Goal: Task Accomplishment & Management: Complete application form

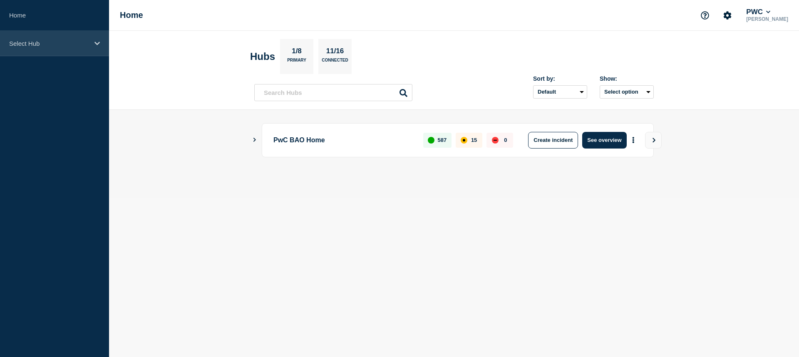
click at [25, 40] on p "Select Hub" at bounding box center [49, 43] width 80 height 7
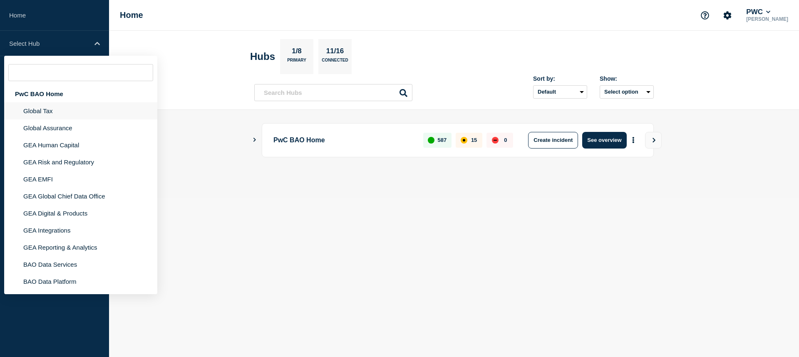
click at [40, 119] on li "Global Tax" at bounding box center [80, 110] width 153 height 17
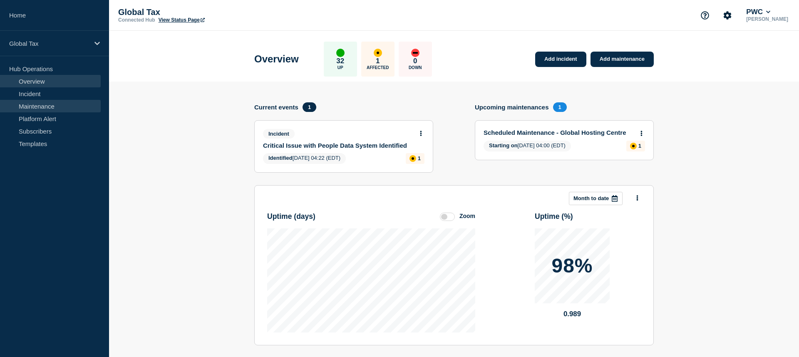
click at [23, 107] on link "Maintenance" at bounding box center [50, 106] width 101 height 12
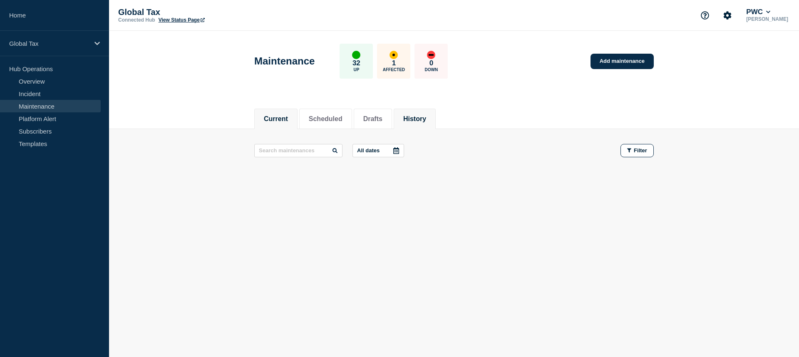
click at [410, 120] on button "History" at bounding box center [414, 118] width 23 height 7
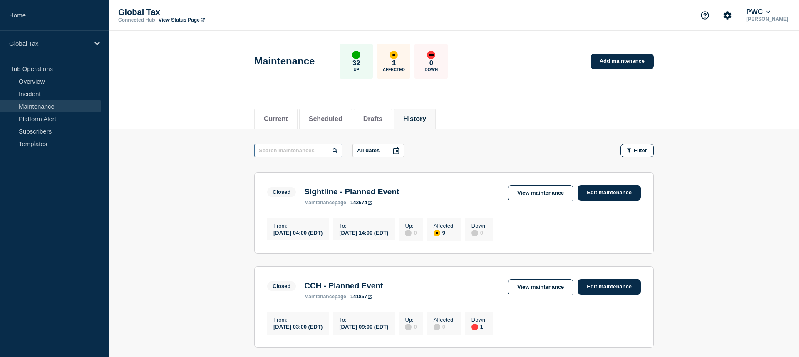
click at [285, 150] on input "text" at bounding box center [298, 150] width 88 height 13
type input "graph"
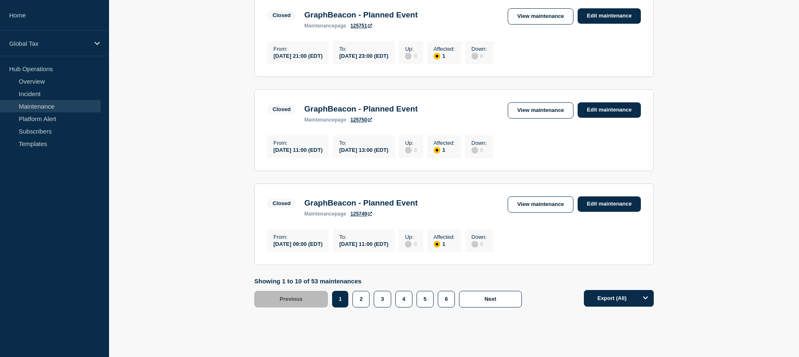
scroll to position [856, 0]
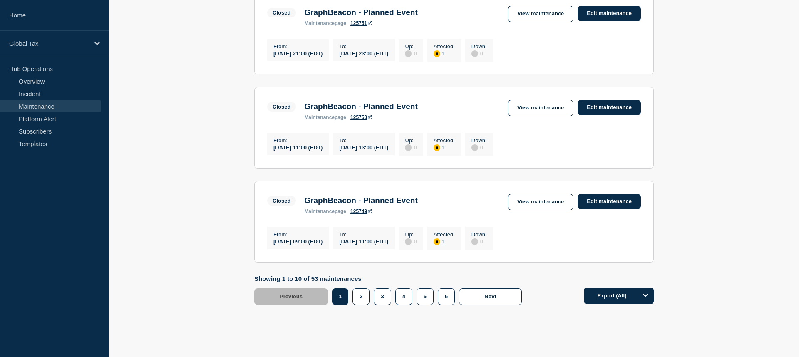
click at [359, 120] on link "125750" at bounding box center [361, 117] width 22 height 6
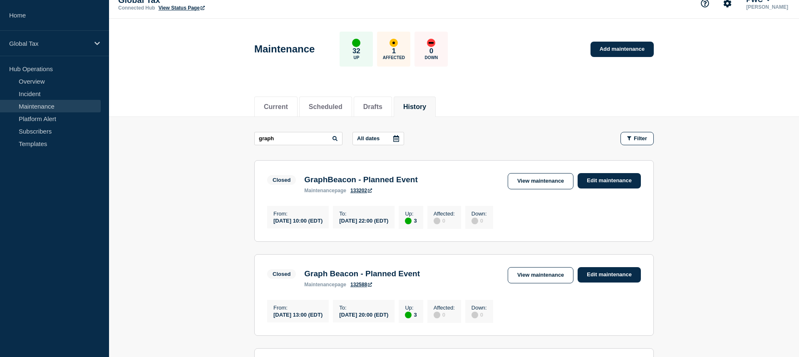
scroll to position [0, 0]
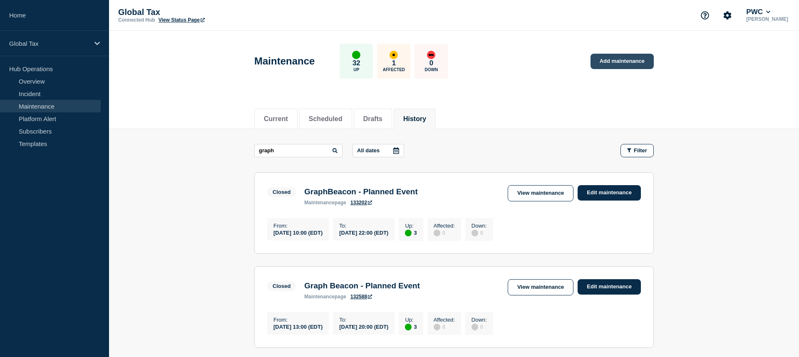
click at [619, 60] on link "Add maintenance" at bounding box center [622, 61] width 63 height 15
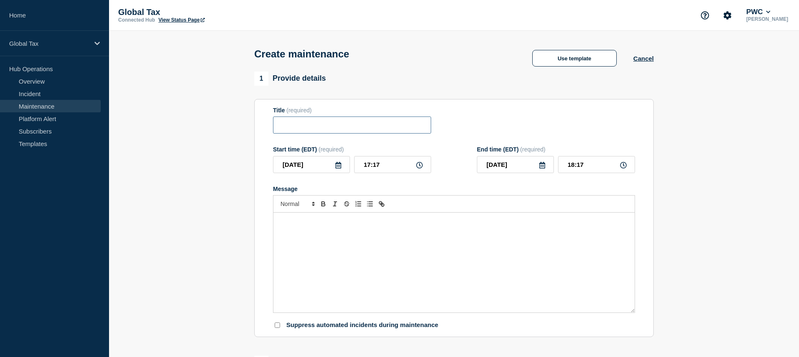
click at [308, 134] on input "Title" at bounding box center [352, 125] width 158 height 17
type input "GraphBeacon - Planned Event"
click at [340, 173] on input "[DATE]" at bounding box center [311, 164] width 77 height 17
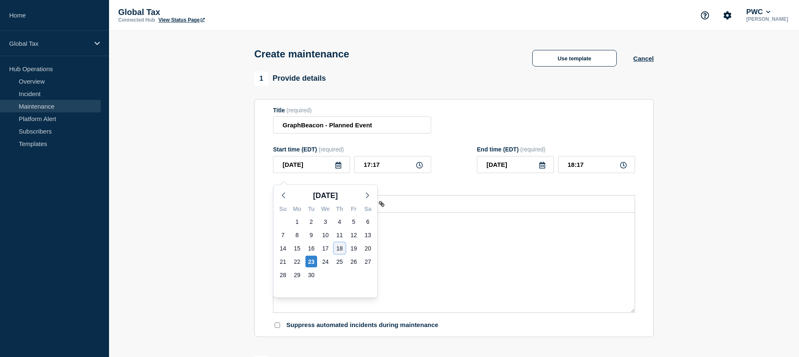
click at [337, 248] on div "18" at bounding box center [340, 249] width 12 height 12
type input "[DATE]"
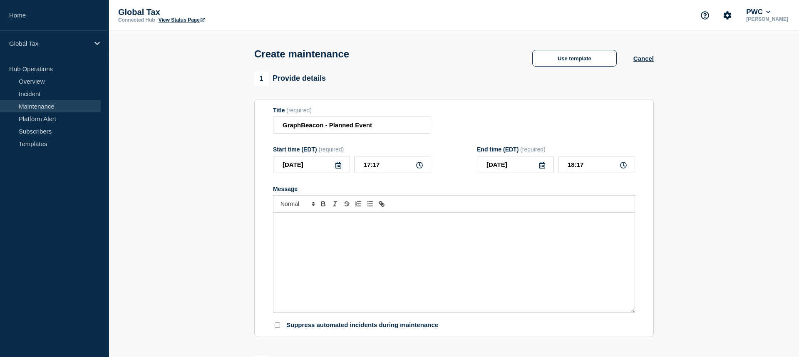
click at [420, 169] on icon at bounding box center [419, 165] width 7 height 7
click at [397, 172] on input "17:17" at bounding box center [392, 164] width 77 height 17
drag, startPoint x: 397, startPoint y: 172, endPoint x: 343, endPoint y: 179, distance: 54.1
click at [343, 173] on div "[DATE] 17:17" at bounding box center [352, 164] width 158 height 17
type input "03:00"
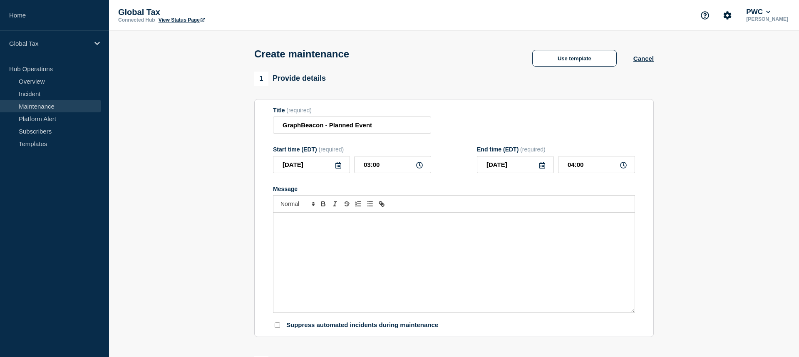
click at [455, 189] on form "Title (required) GraphBeacon - Planned Event Start time (EDT) (required) [DATE]…" at bounding box center [454, 218] width 362 height 223
click at [623, 169] on icon at bounding box center [623, 165] width 7 height 7
click at [571, 171] on input "04:00" at bounding box center [596, 164] width 77 height 17
type input "05:00"
click at [433, 192] on div "Message" at bounding box center [454, 189] width 362 height 7
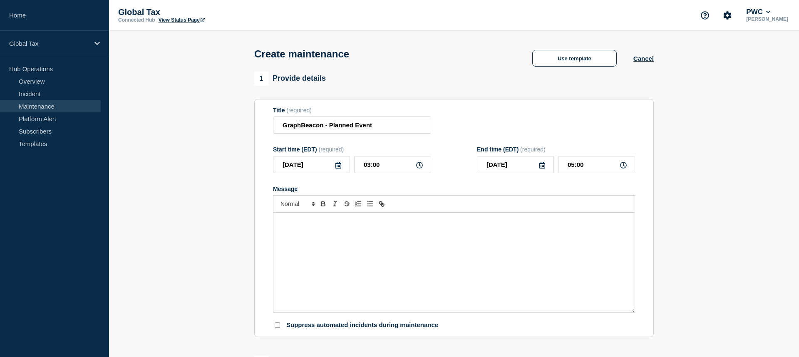
click at [316, 245] on div "Message" at bounding box center [453, 263] width 361 height 100
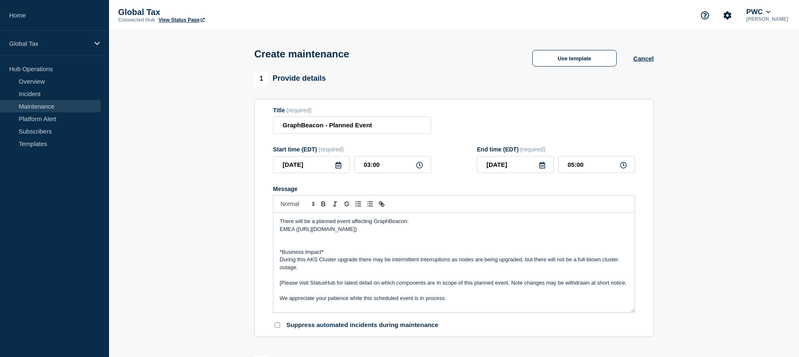
click at [278, 238] on div "There will be a planned event affecting GraphBeacon: EMEA ([URL][DOMAIN_NAME]) …" at bounding box center [453, 263] width 361 height 100
click at [295, 232] on span "West ([URL][DOMAIN_NAME])" at bounding box center [317, 229] width 74 height 6
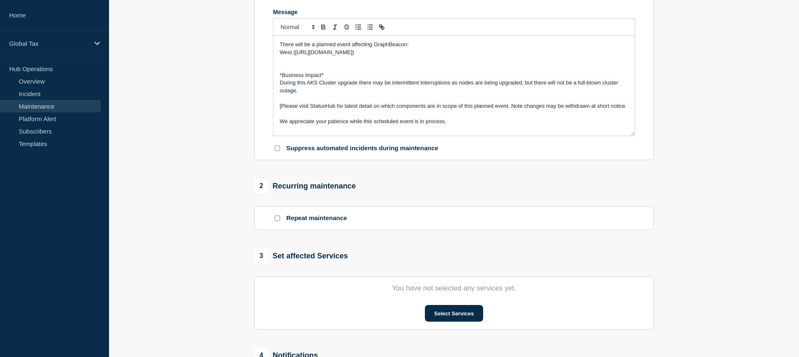
scroll to position [179, 0]
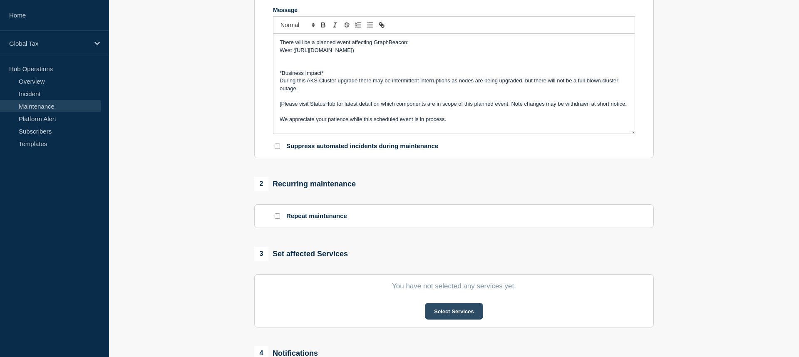
click at [457, 320] on button "Select Services" at bounding box center [454, 311] width 58 height 17
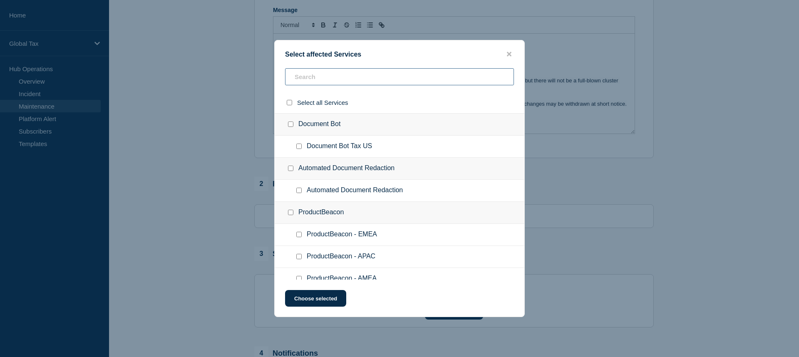
click at [342, 80] on input "text" at bounding box center [399, 76] width 229 height 17
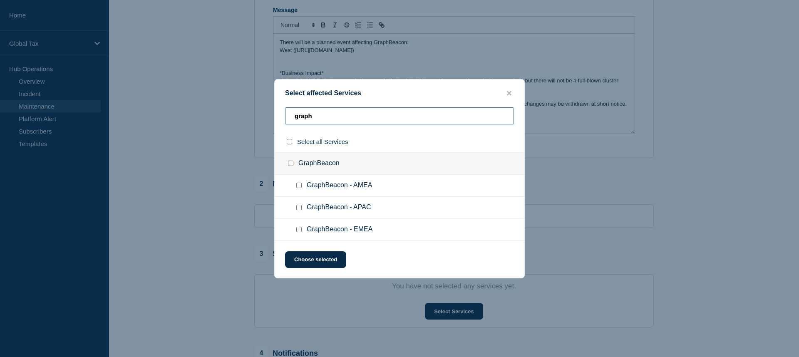
type input "graph"
click at [345, 187] on span "GraphBeacon - AMEA" at bounding box center [339, 185] width 65 height 8
click at [299, 186] on input "GraphBeacon - AMEA checkbox" at bounding box center [298, 185] width 5 height 5
checkbox input "true"
click at [311, 257] on button "Choose selected" at bounding box center [315, 259] width 61 height 17
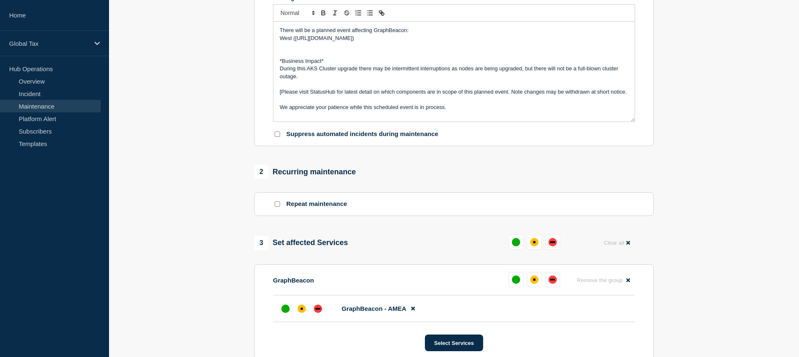
scroll to position [227, 0]
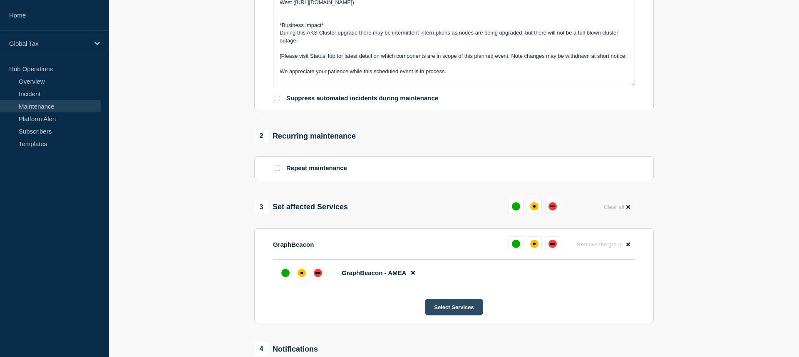
click at [455, 315] on button "Select Services" at bounding box center [454, 307] width 58 height 17
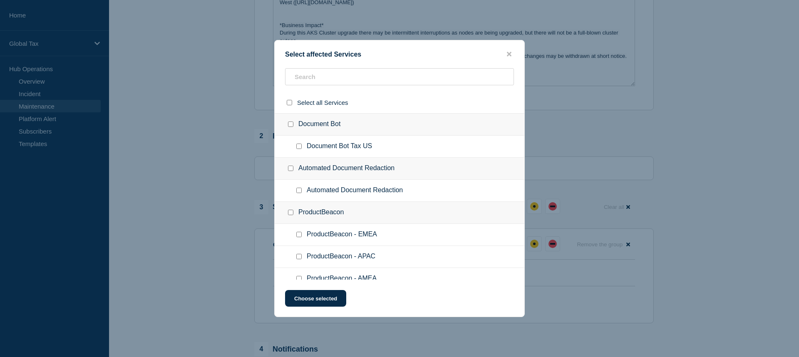
click at [511, 53] on button "close button" at bounding box center [509, 54] width 10 height 8
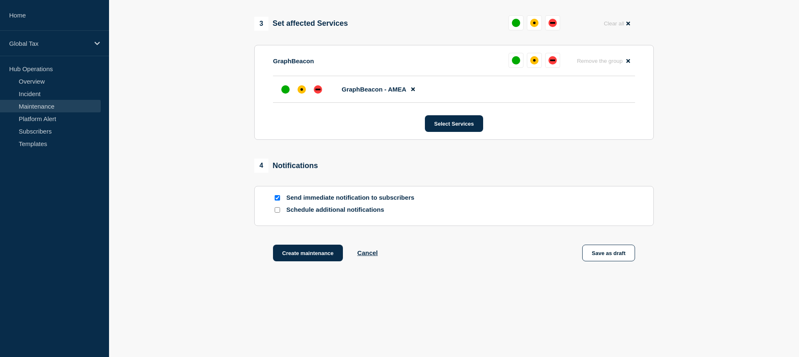
scroll to position [427, 0]
click at [299, 253] on button "Create maintenance" at bounding box center [308, 253] width 70 height 17
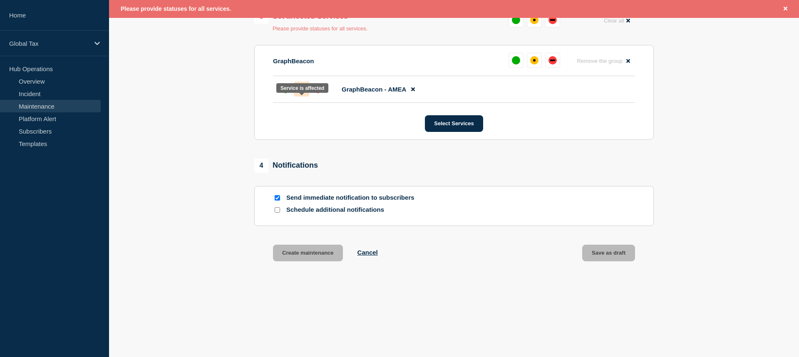
click at [300, 97] on div at bounding box center [301, 89] width 15 height 15
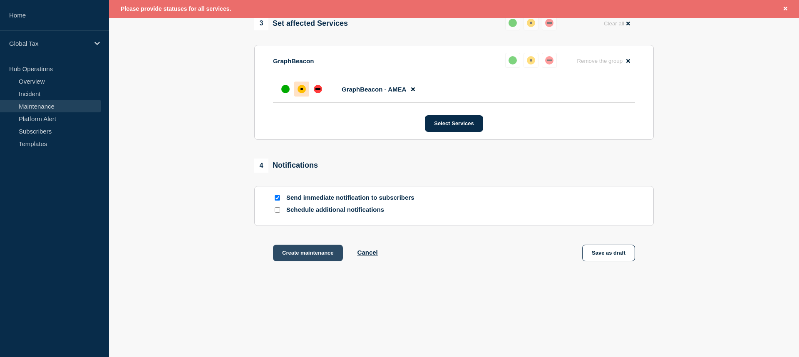
click at [284, 257] on button "Create maintenance" at bounding box center [308, 253] width 70 height 17
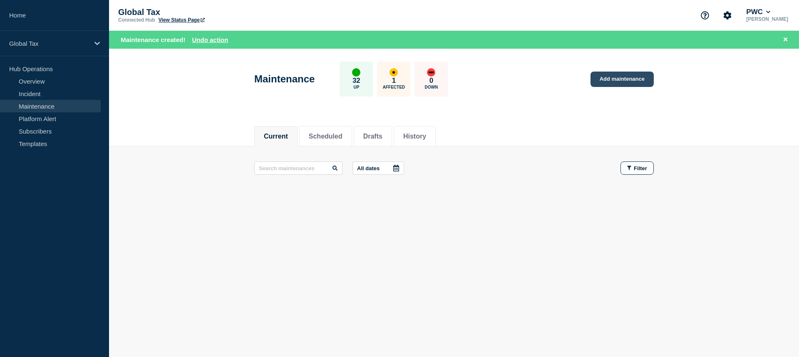
click at [614, 78] on link "Add maintenance" at bounding box center [622, 79] width 63 height 15
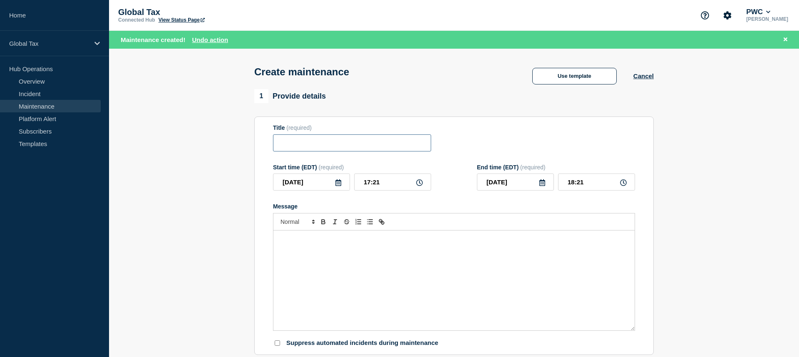
click at [319, 142] on input "Title" at bounding box center [352, 142] width 158 height 17
type input "GraphBeacon - Planned Event"
click at [339, 186] on icon at bounding box center [338, 182] width 6 height 7
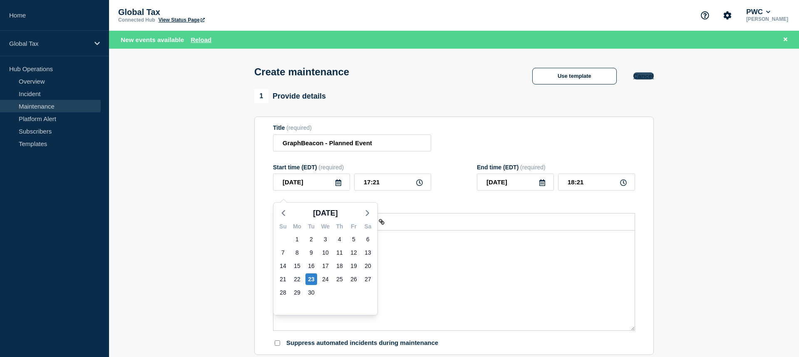
click at [639, 77] on button "Cancel" at bounding box center [643, 75] width 20 height 7
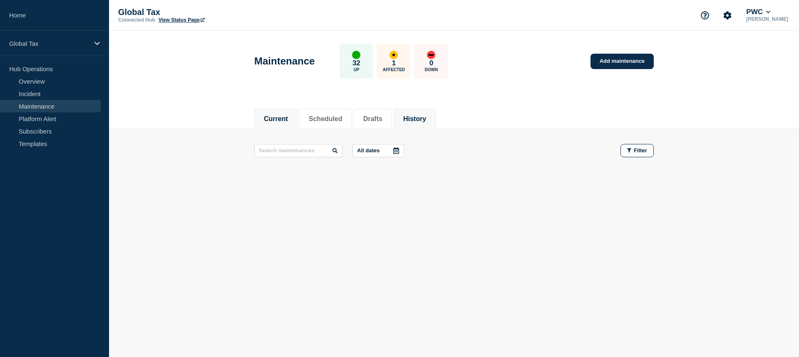
click at [408, 122] on li "History" at bounding box center [415, 119] width 42 height 20
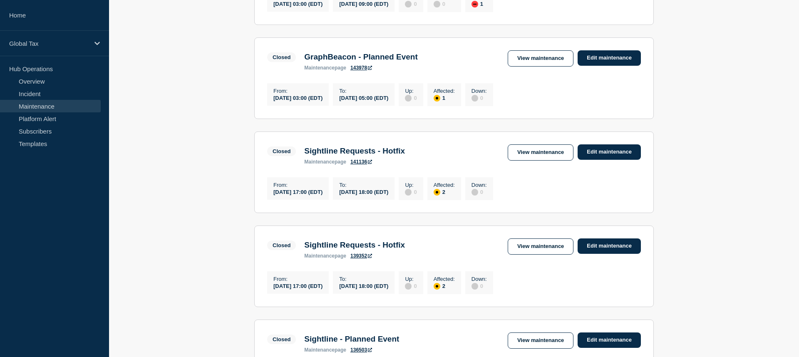
scroll to position [333, 0]
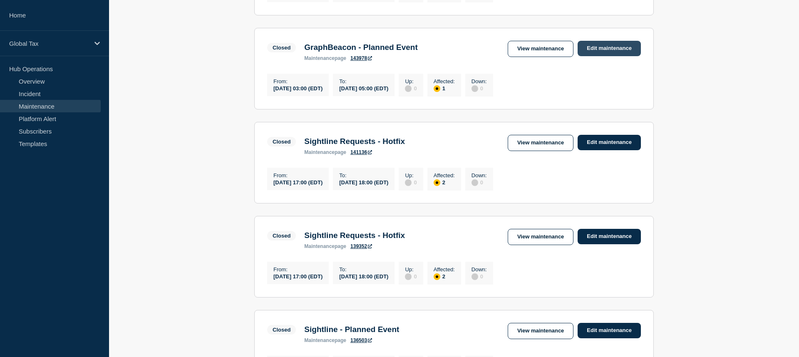
click at [596, 56] on link "Edit maintenance" at bounding box center [609, 48] width 63 height 15
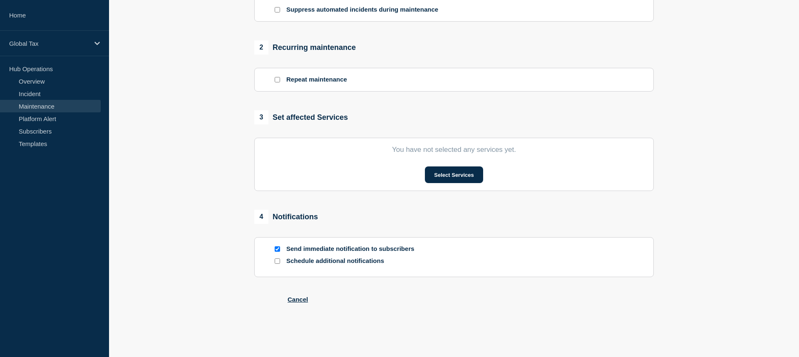
type input "GraphBeacon - Planned Event"
type input "[DATE]"
type input "03:00"
type input "[DATE]"
type input "05:00"
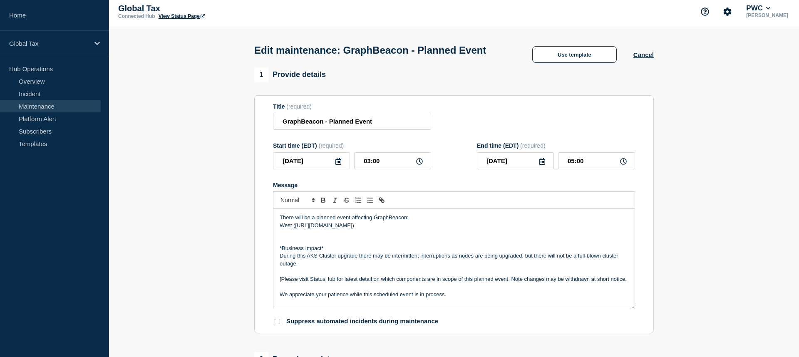
scroll to position [1, 0]
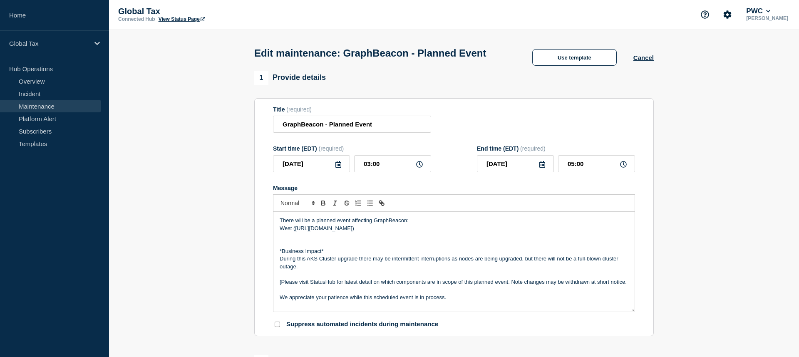
click at [338, 168] on icon at bounding box center [338, 164] width 7 height 7
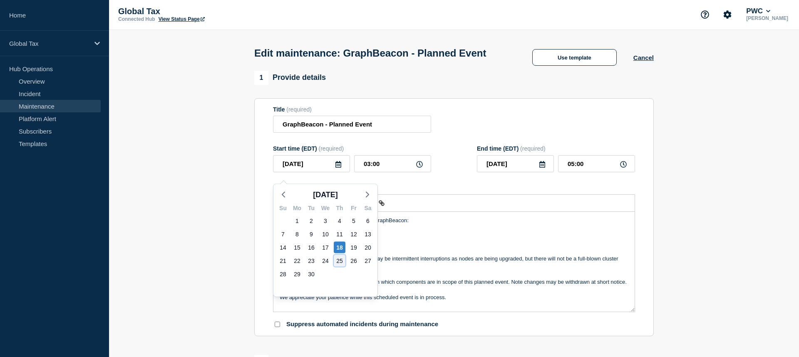
click at [338, 262] on div "25" at bounding box center [340, 261] width 12 height 12
type input "[DATE]"
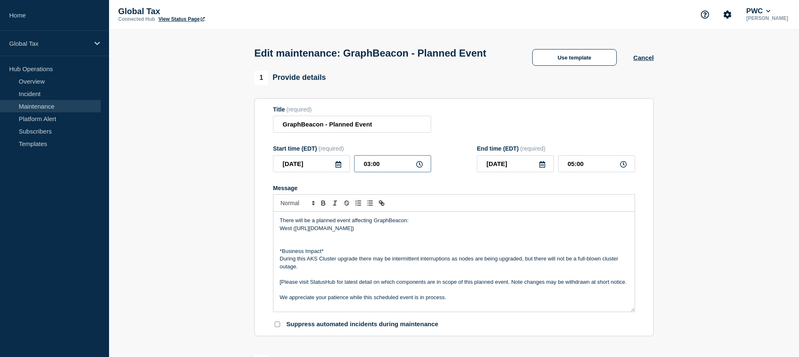
click at [367, 170] on input "03:00" at bounding box center [392, 163] width 77 height 17
type input "20:00"
type input "22:00"
click at [437, 232] on p "West ([URL][DOMAIN_NAME])" at bounding box center [454, 228] width 349 height 7
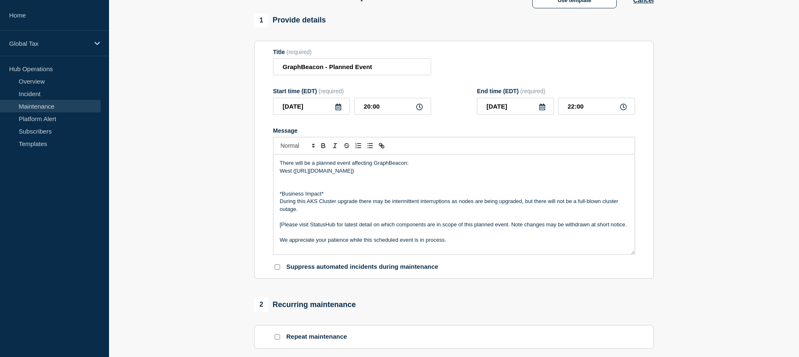
scroll to position [65, 0]
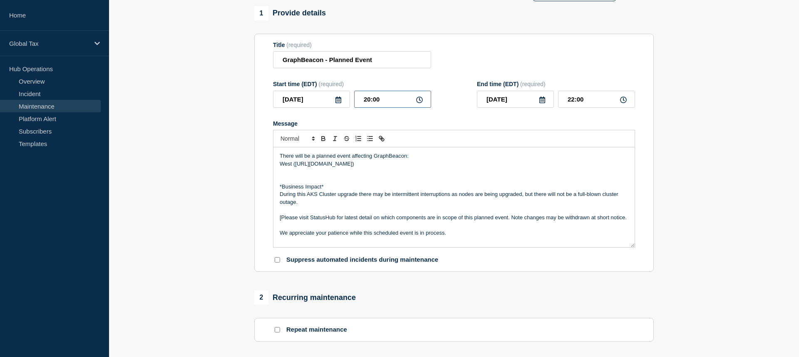
click at [368, 105] on input "20:00" at bounding box center [392, 99] width 77 height 17
type input "22:00"
type input "[DATE]"
type input "00:00"
click at [445, 183] on p "Message" at bounding box center [454, 179] width 349 height 7
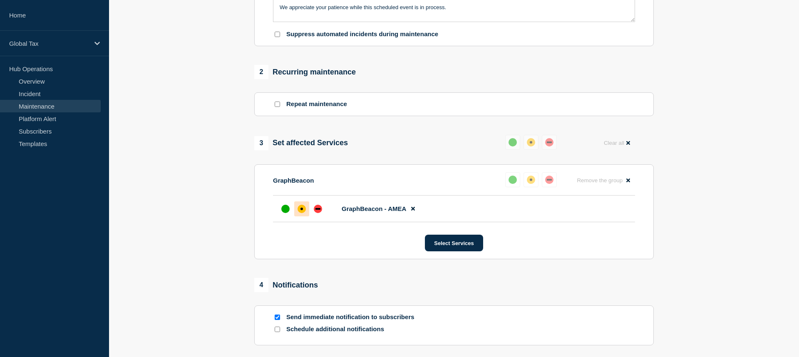
scroll to position [385, 0]
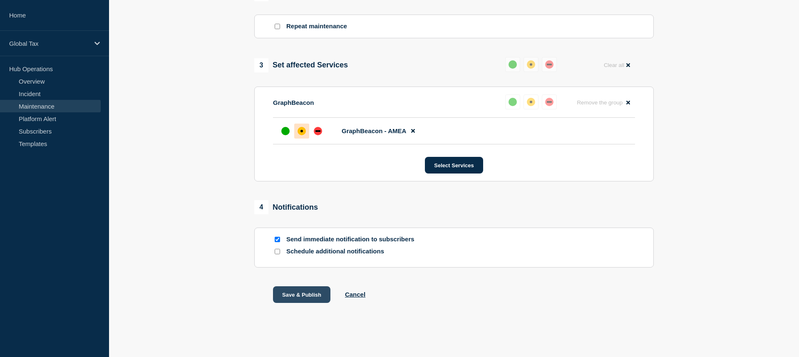
click at [303, 288] on button "Save & Publish" at bounding box center [301, 294] width 57 height 17
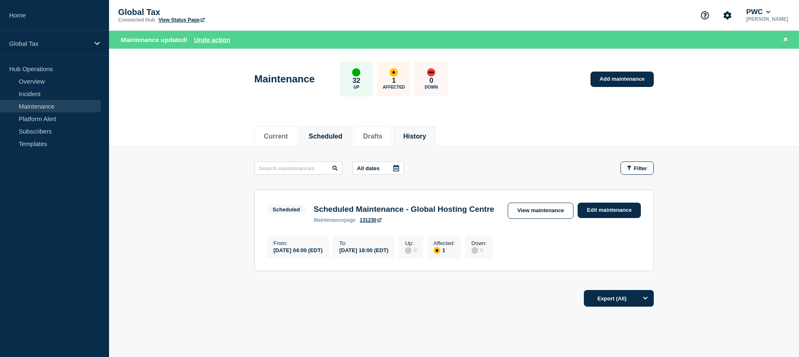
click at [407, 135] on button "History" at bounding box center [414, 136] width 23 height 7
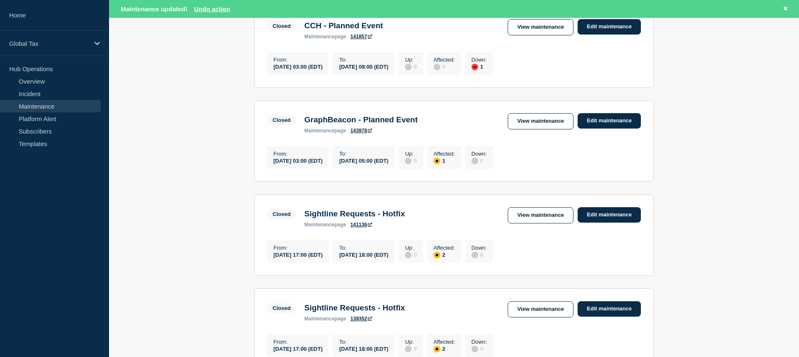
scroll to position [280, 0]
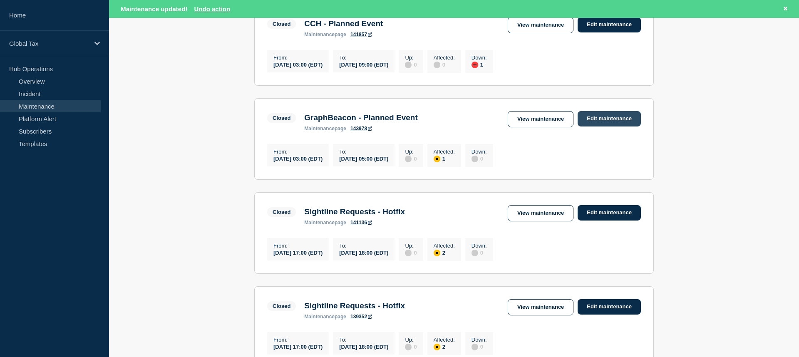
click at [592, 127] on link "Edit maintenance" at bounding box center [609, 118] width 63 height 15
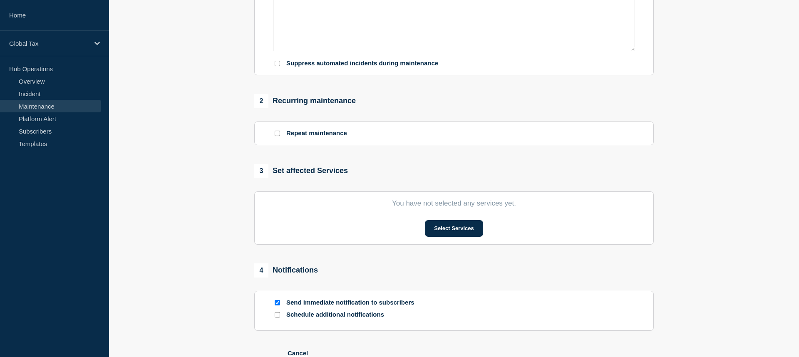
type input "GraphBeacon - Planned Event"
type input "[DATE]"
type input "03:00"
type input "[DATE]"
type input "05:00"
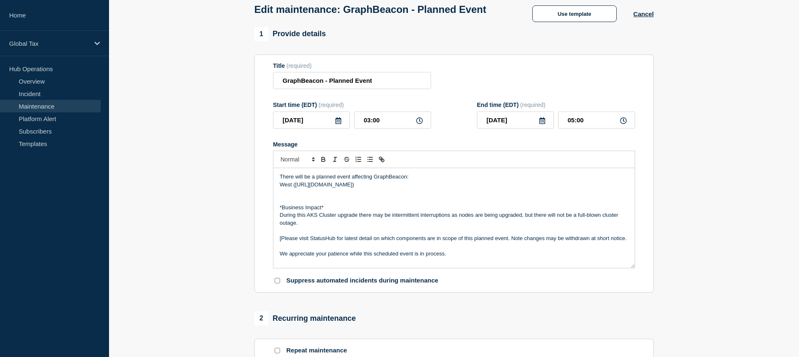
scroll to position [52, 0]
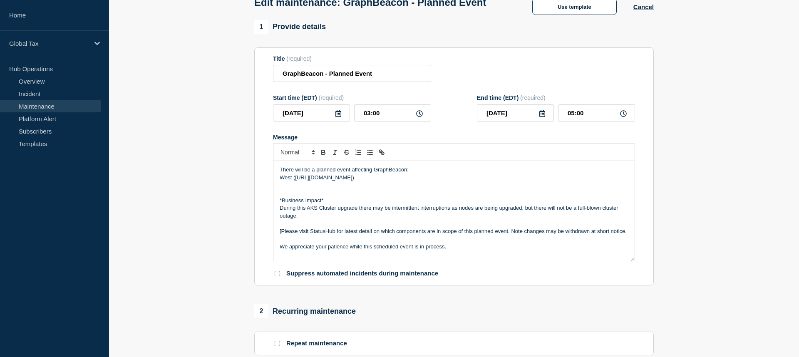
click at [46, 107] on link "Maintenance" at bounding box center [50, 106] width 101 height 12
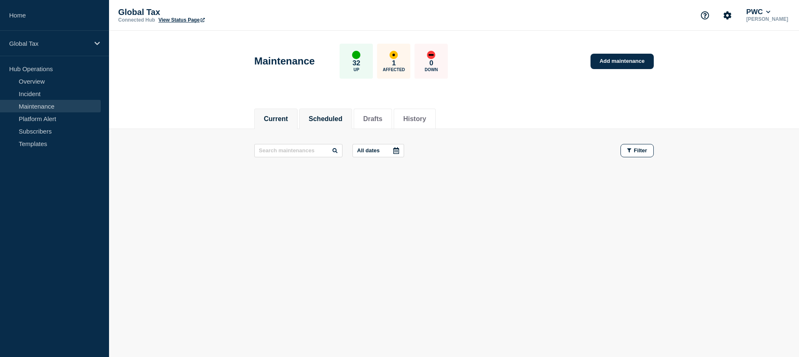
click at [302, 117] on li "Scheduled" at bounding box center [325, 119] width 53 height 20
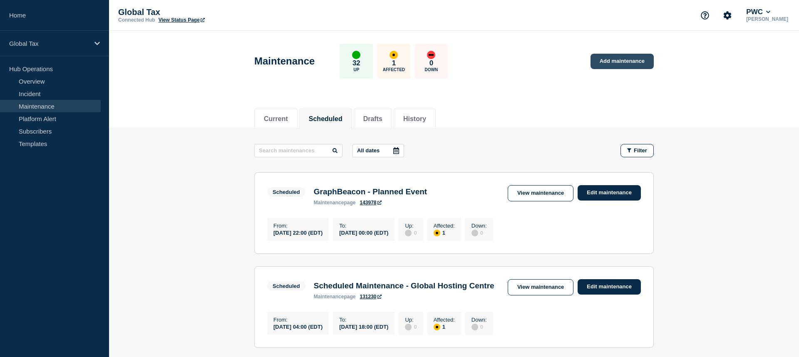
click at [612, 61] on link "Add maintenance" at bounding box center [622, 61] width 63 height 15
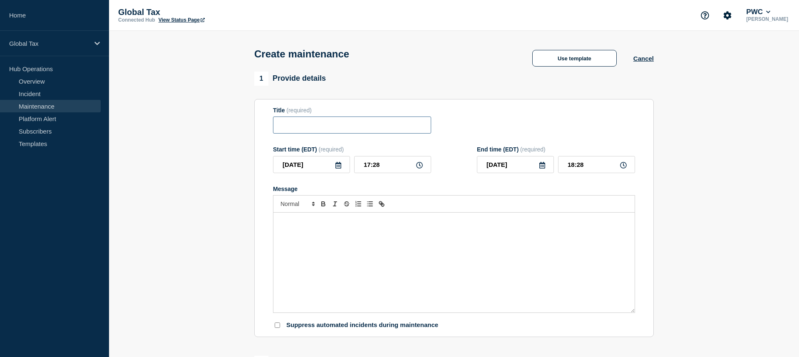
click at [302, 131] on input "Title" at bounding box center [352, 125] width 158 height 17
type input "GraphBeacon - Planned Event"
click at [339, 169] on icon at bounding box center [338, 165] width 6 height 7
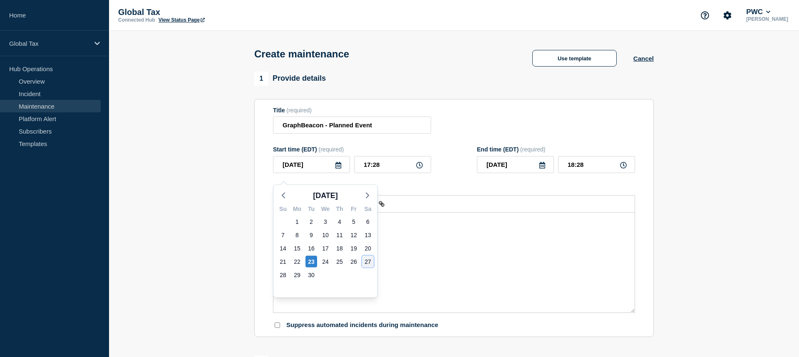
click at [367, 263] on div "27" at bounding box center [368, 262] width 12 height 12
type input "[DATE]"
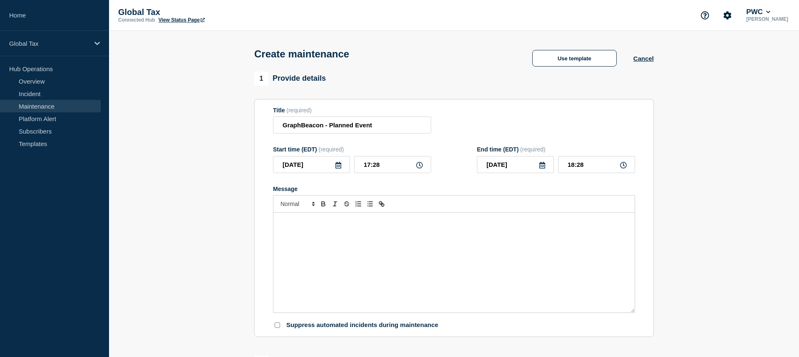
click at [345, 258] on div "Message" at bounding box center [453, 263] width 361 height 100
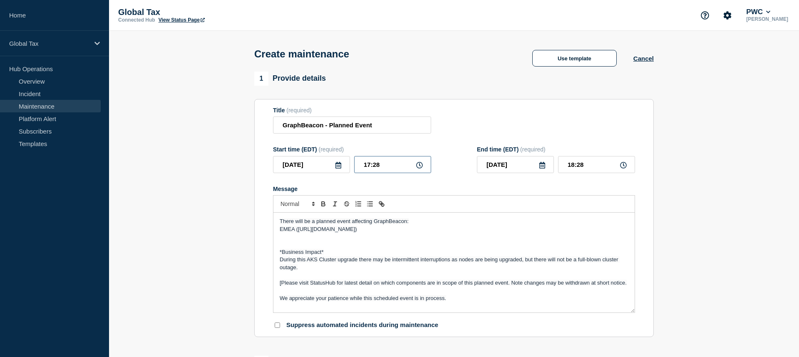
click at [389, 172] on input "17:28" at bounding box center [392, 164] width 77 height 17
drag, startPoint x: 389, startPoint y: 172, endPoint x: 338, endPoint y: 171, distance: 50.8
click at [338, 171] on div "[DATE] 17:28" at bounding box center [352, 164] width 158 height 17
type input "04:00"
type input "06:00"
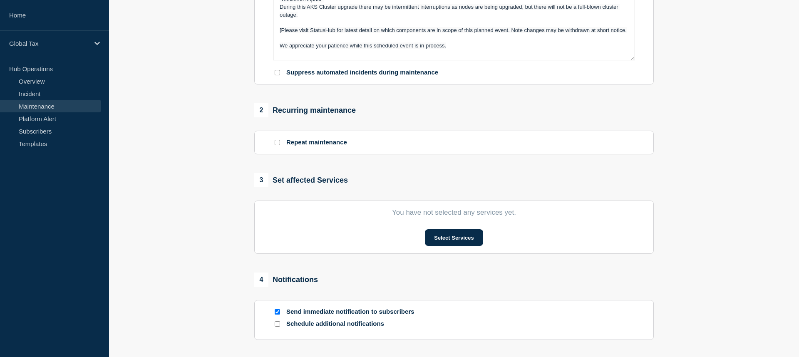
scroll to position [256, 0]
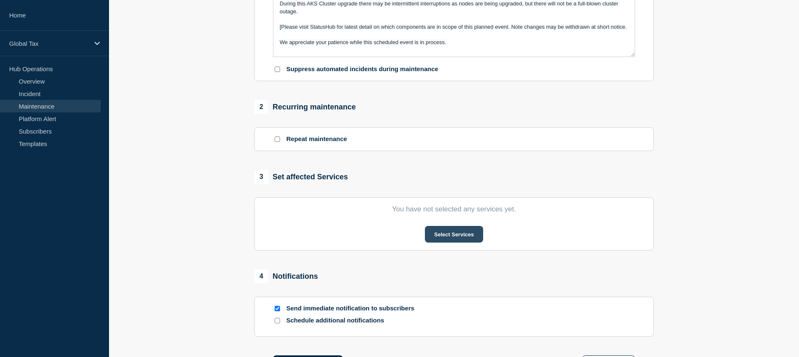
click at [447, 243] on button "Select Services" at bounding box center [454, 234] width 58 height 17
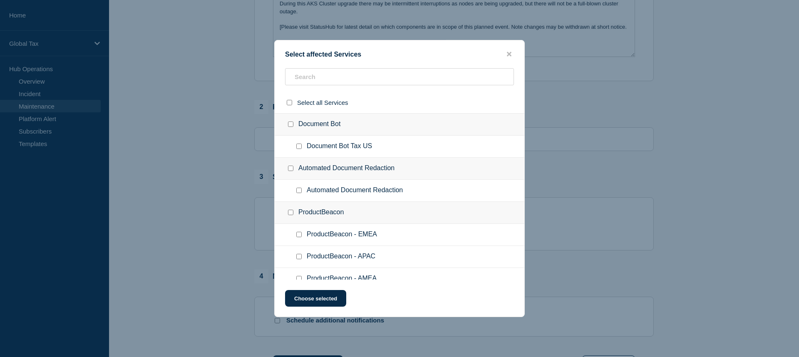
click at [347, 67] on div "Select affected Services Select all Services Document Bot Document Bot Tax US A…" at bounding box center [399, 178] width 251 height 277
click at [344, 86] on div at bounding box center [400, 80] width 250 height 24
click at [344, 79] on input "text" at bounding box center [399, 76] width 229 height 17
type input "gra"
click at [299, 237] on input "GraphBeacon - EMEA checkbox" at bounding box center [298, 234] width 5 height 5
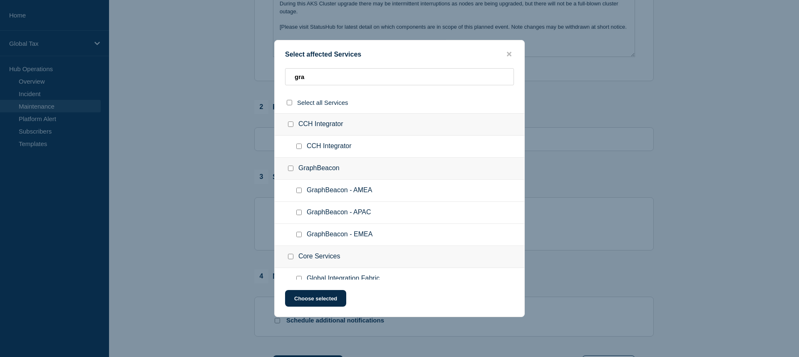
checkbox input "true"
click at [301, 301] on button "Choose selected" at bounding box center [315, 298] width 61 height 17
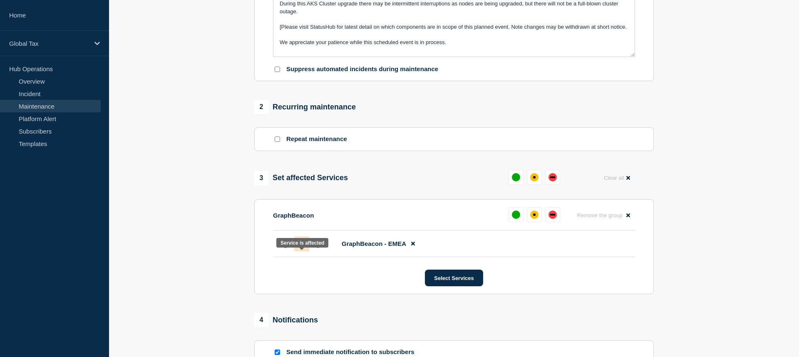
click at [304, 248] on div "affected" at bounding box center [302, 244] width 8 height 8
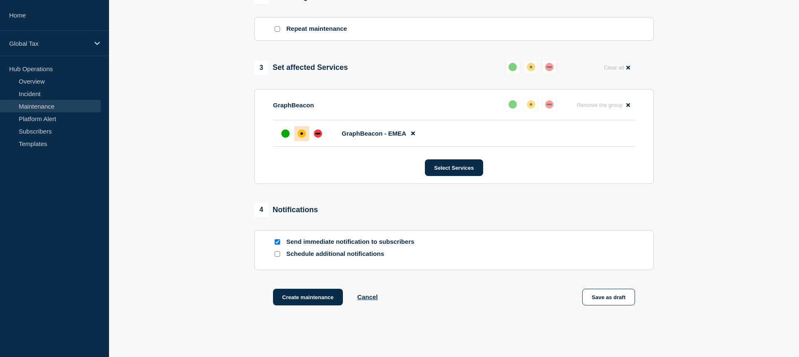
scroll to position [368, 0]
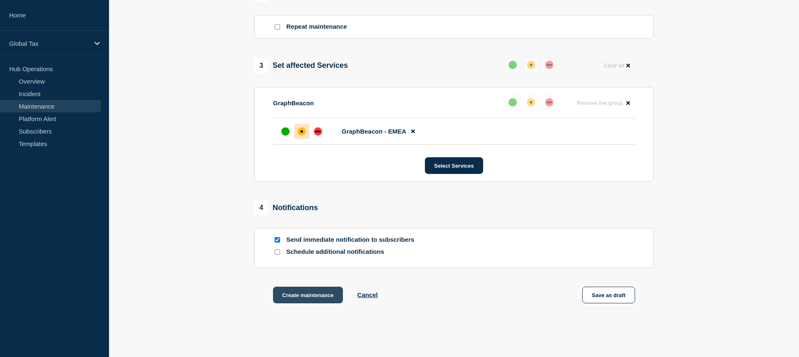
click at [283, 303] on button "Create maintenance" at bounding box center [308, 295] width 70 height 17
